Goal: Download file/media: Obtain resource

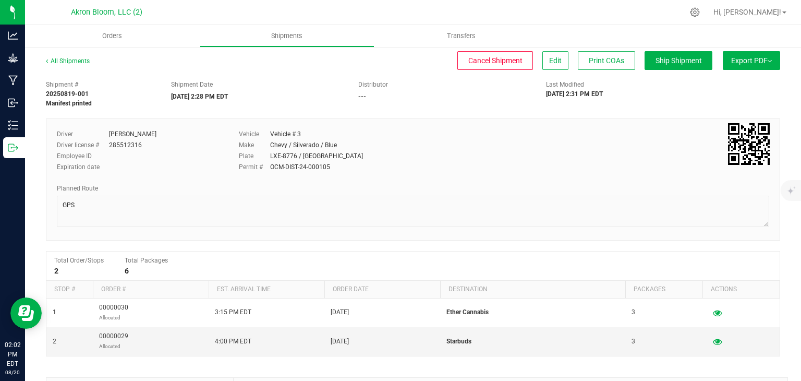
scroll to position [147, 0]
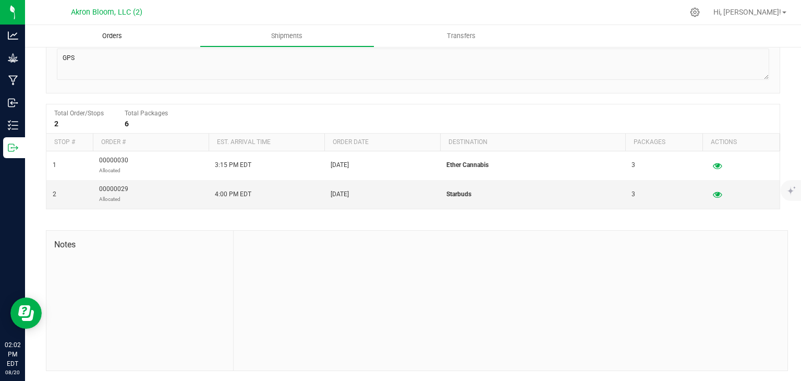
click at [127, 39] on span "Orders" at bounding box center [112, 35] width 48 height 9
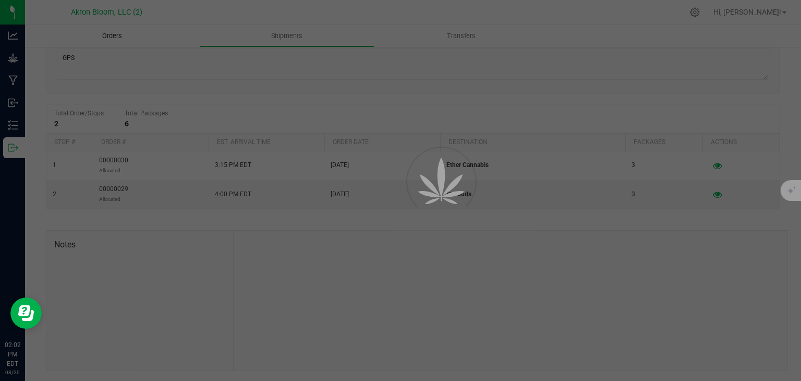
click link "00000027"
click span "Picking List PDF"
click span "Packing List PDF"
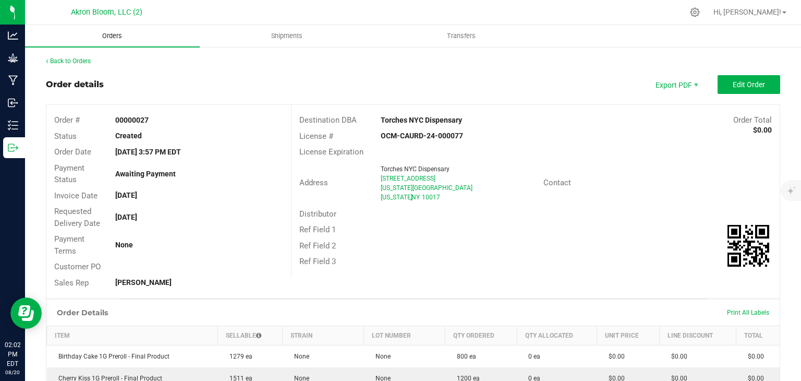
click at [110, 35] on span "Orders" at bounding box center [112, 35] width 48 height 9
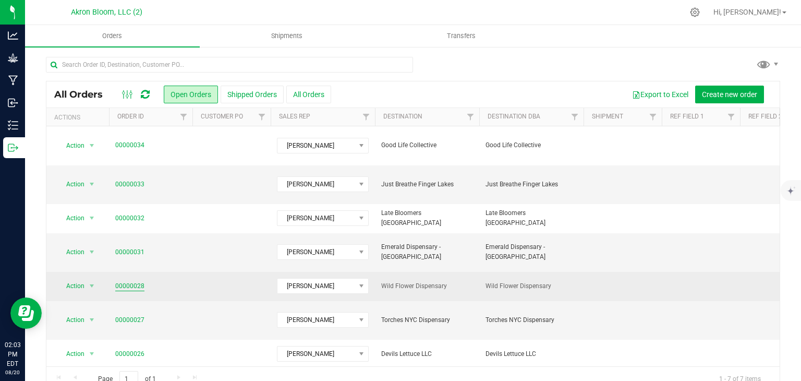
click at [124, 281] on link "00000028" at bounding box center [129, 286] width 29 height 10
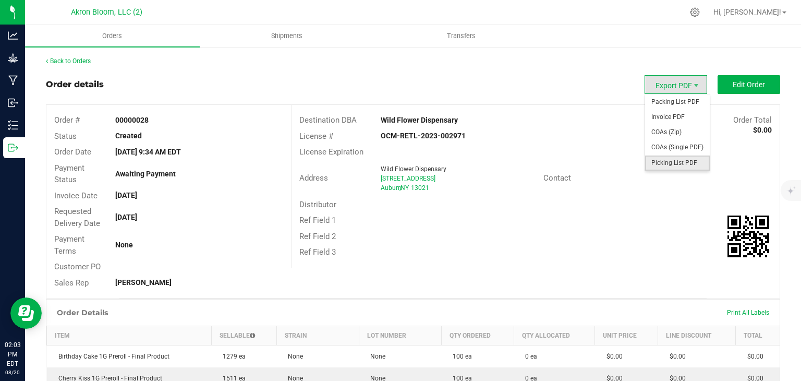
click at [676, 163] on span "Picking List PDF" at bounding box center [677, 162] width 65 height 15
click at [670, 107] on span "Packing List PDF" at bounding box center [677, 101] width 65 height 15
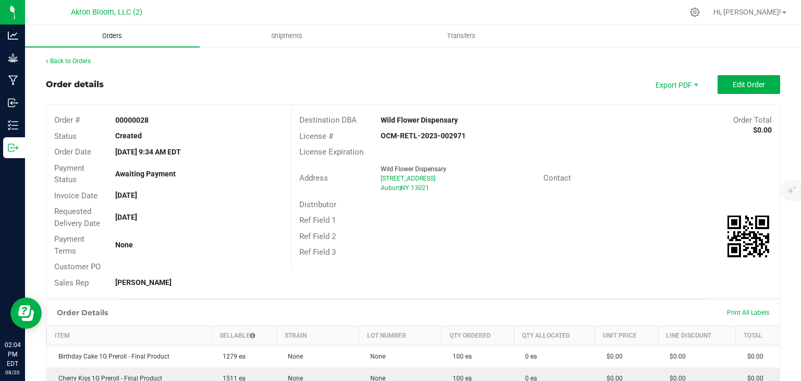
click at [119, 37] on span "Orders" at bounding box center [112, 35] width 48 height 9
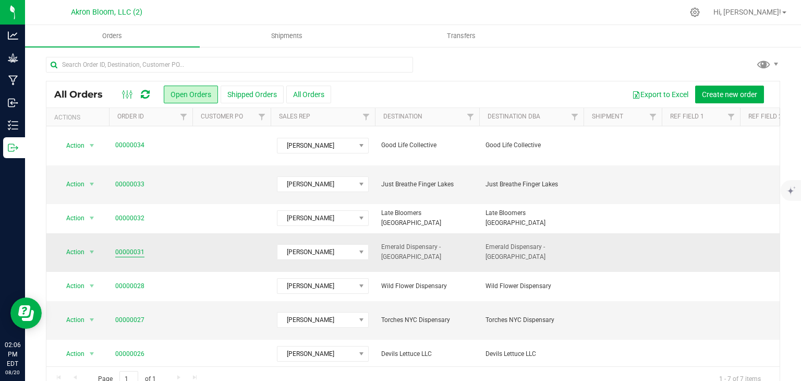
click at [130, 247] on link "00000031" at bounding box center [129, 252] width 29 height 10
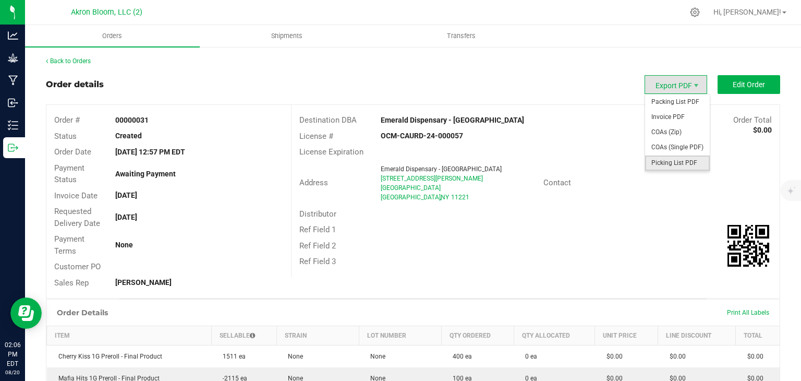
click at [671, 163] on span "Picking List PDF" at bounding box center [677, 162] width 65 height 15
click at [664, 102] on span "Packing List PDF" at bounding box center [677, 101] width 65 height 15
click at [671, 164] on span "Picking List PDF" at bounding box center [677, 162] width 65 height 15
click at [691, 85] on span "Export PDF" at bounding box center [676, 84] width 63 height 19
click at [681, 102] on span "Packing List PDF" at bounding box center [677, 101] width 65 height 15
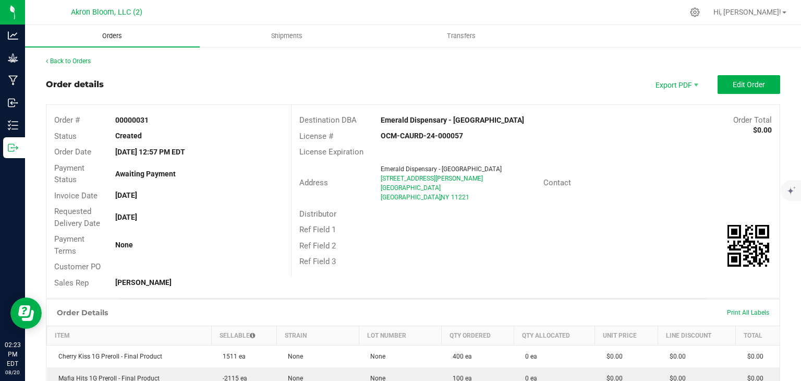
click at [154, 40] on uib-tab-heading "Orders" at bounding box center [112, 36] width 175 height 22
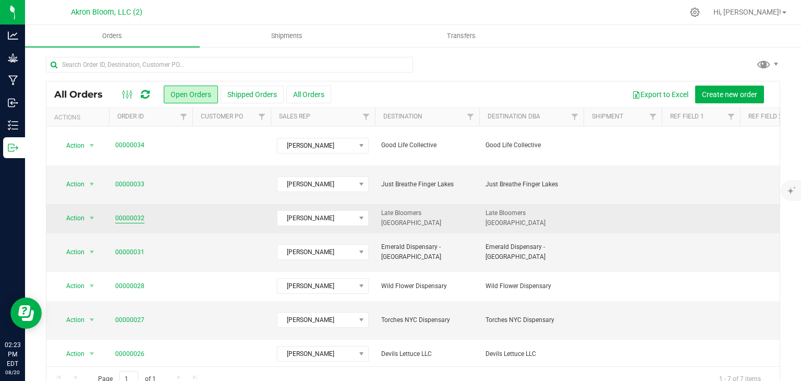
click at [139, 213] on link "00000032" at bounding box center [129, 218] width 29 height 10
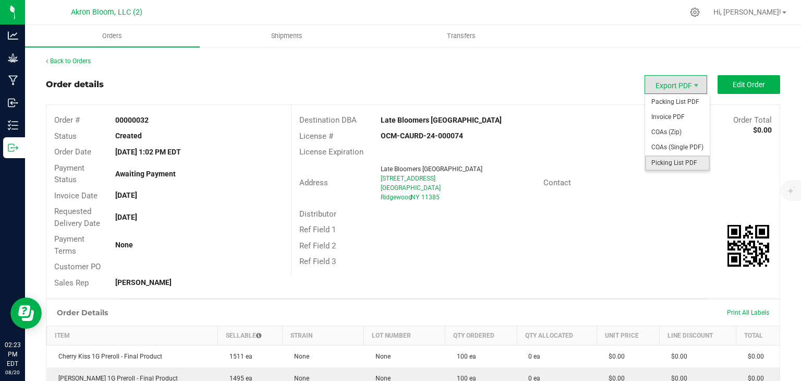
click at [658, 162] on span "Picking List PDF" at bounding box center [677, 162] width 65 height 15
click at [668, 102] on span "Packing List PDF" at bounding box center [677, 101] width 65 height 15
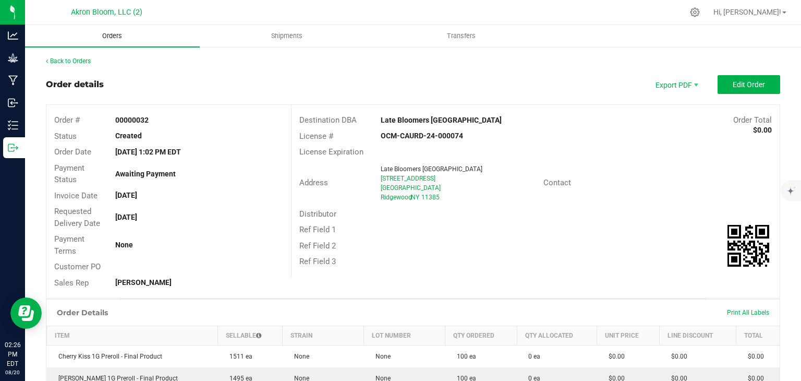
click at [102, 37] on span "Orders" at bounding box center [112, 35] width 48 height 9
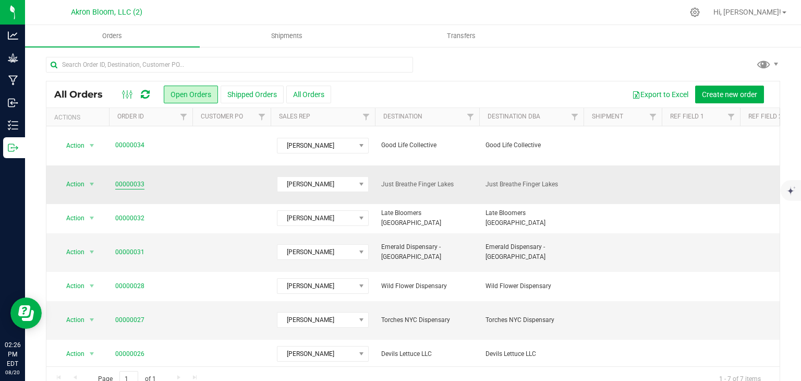
click at [128, 179] on link "00000033" at bounding box center [129, 184] width 29 height 10
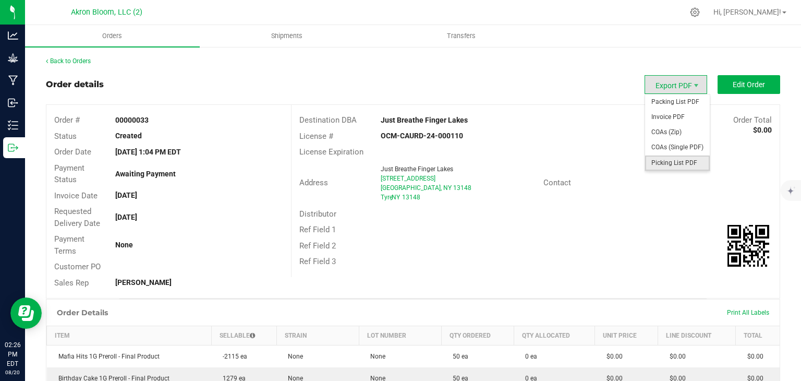
click at [664, 163] on span "Picking List PDF" at bounding box center [677, 162] width 65 height 15
click at [667, 104] on span "Packing List PDF" at bounding box center [677, 101] width 65 height 15
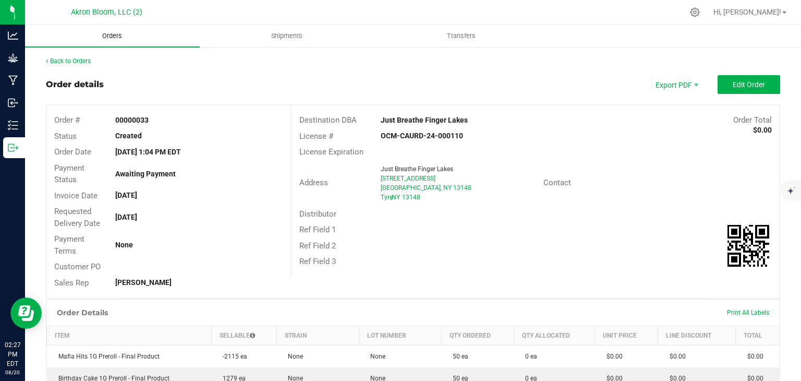
click at [118, 37] on span "Orders" at bounding box center [112, 35] width 48 height 9
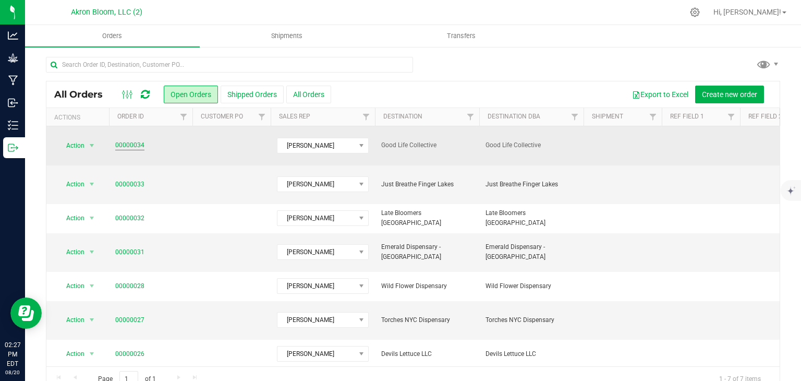
click at [139, 141] on link "00000034" at bounding box center [129, 145] width 29 height 10
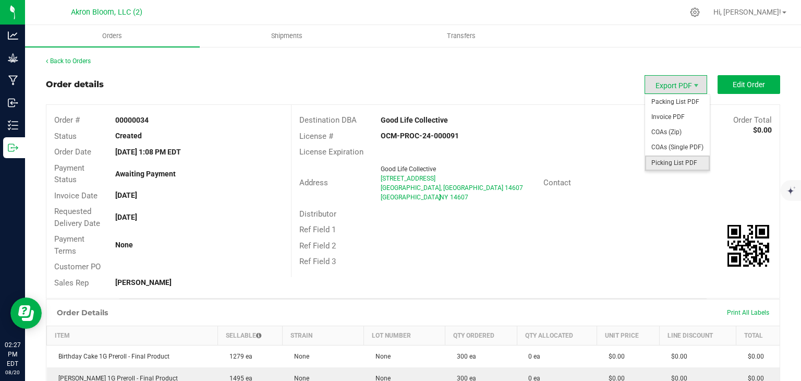
click at [665, 163] on span "Picking List PDF" at bounding box center [677, 162] width 65 height 15
click at [666, 106] on span "Packing List PDF" at bounding box center [677, 101] width 65 height 15
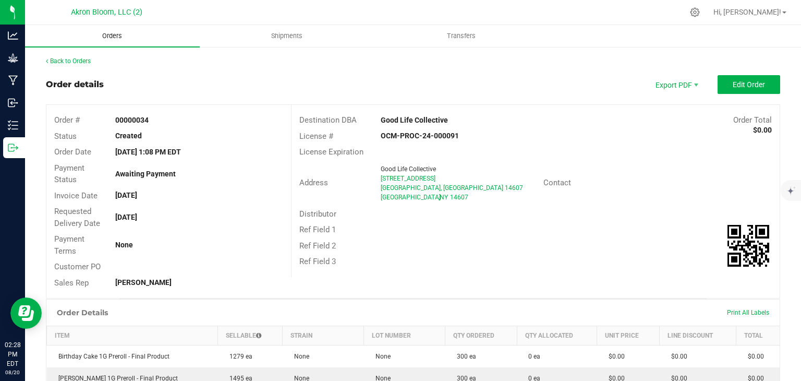
click at [118, 39] on span "Orders" at bounding box center [112, 35] width 48 height 9
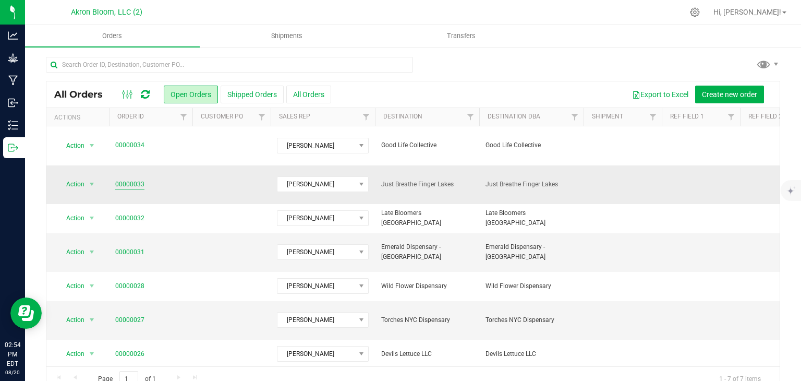
click at [126, 179] on link "00000033" at bounding box center [129, 184] width 29 height 10
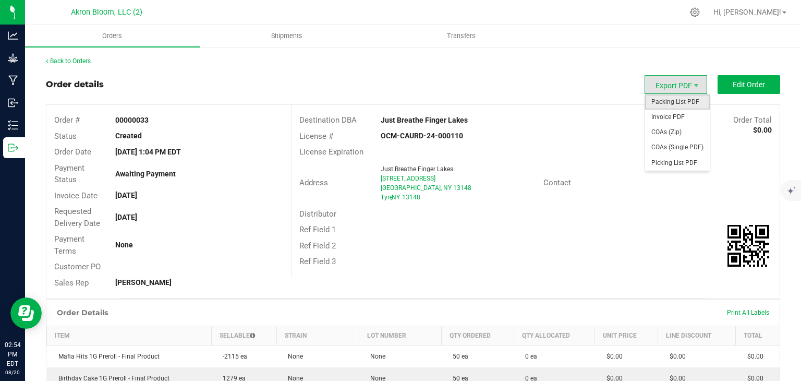
click at [672, 104] on span "Packing List PDF" at bounding box center [677, 101] width 65 height 15
